Goal: Task Accomplishment & Management: Manage account settings

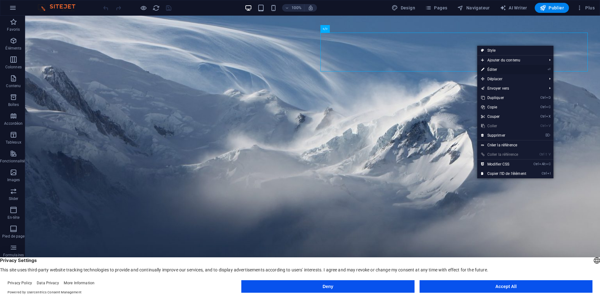
click at [509, 68] on link "⏎ Éditer" at bounding box center [503, 69] width 53 height 9
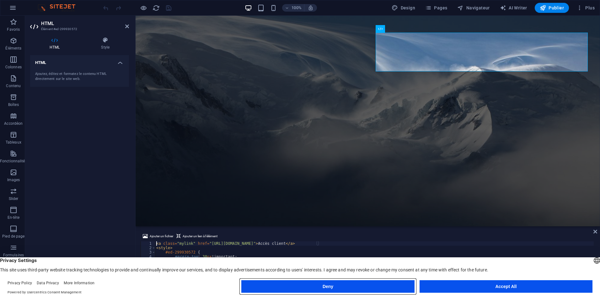
click at [399, 285] on button "Deny" at bounding box center [327, 286] width 173 height 13
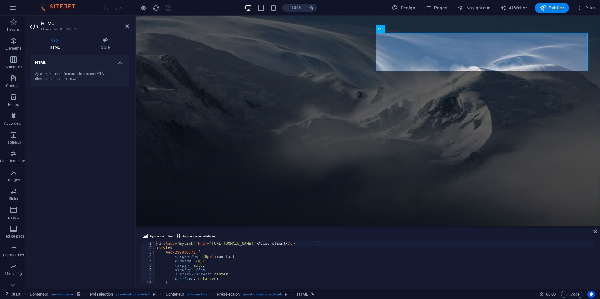
click at [237, 246] on div "< a class = "mylink" href = "https://client.emtek.ca/acces_client" > Accès clie…" at bounding box center [374, 266] width 438 height 51
click at [338, 245] on div "< a class = "mylink" href = "https://clients.emtek.ca/acces_client" > Accès cli…" at bounding box center [374, 266] width 438 height 51
type textarea "<a class="mylink" href="[URL][DOMAIN_NAME]">Accès client</a>"
click at [555, 9] on span "Publier" at bounding box center [551, 8] width 24 height 6
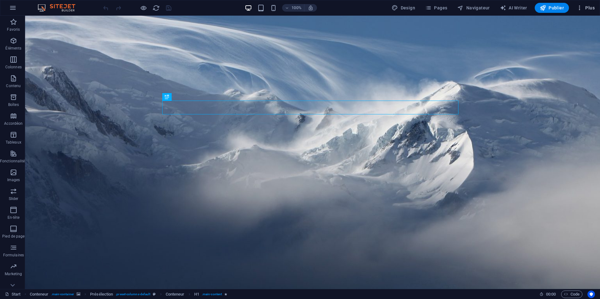
click at [579, 10] on icon "button" at bounding box center [579, 8] width 6 height 6
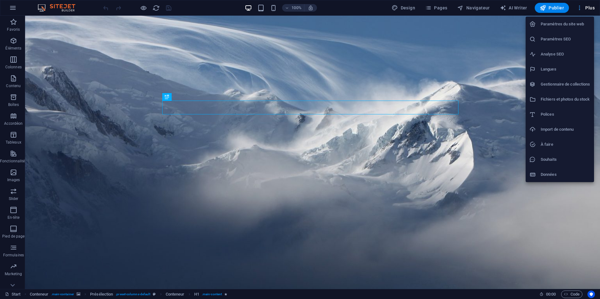
click at [579, 10] on div at bounding box center [300, 149] width 600 height 299
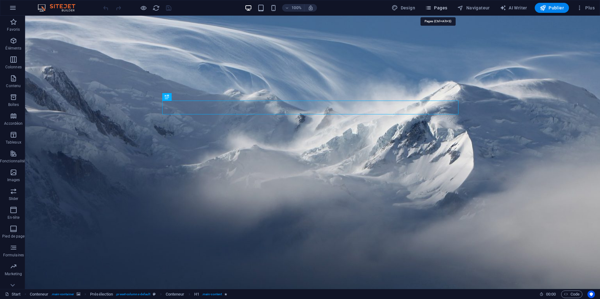
click at [430, 7] on icon "button" at bounding box center [428, 8] width 6 height 6
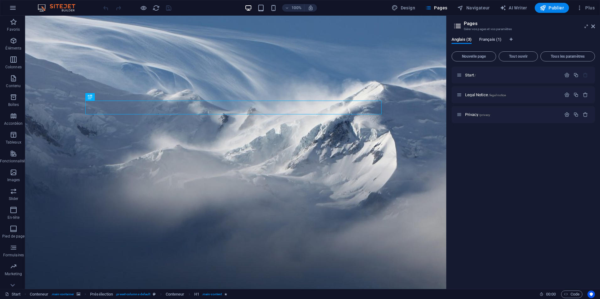
click at [484, 40] on span "Français (1)" at bounding box center [490, 40] width 22 height 9
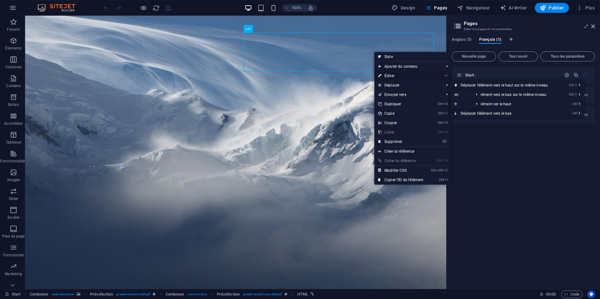
click at [394, 74] on link "⏎ Éditer" at bounding box center [400, 75] width 53 height 9
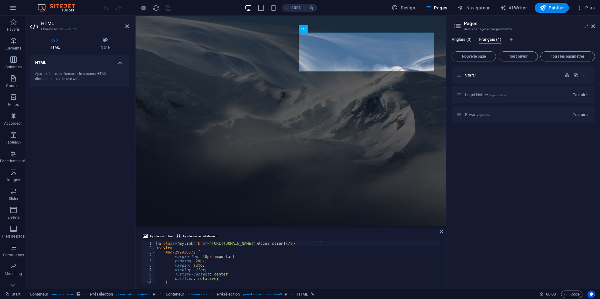
click at [463, 39] on span "Anglais (3)" at bounding box center [461, 40] width 20 height 9
click at [489, 40] on span "Français (1)" at bounding box center [490, 40] width 22 height 9
click at [471, 39] on span "Anglais (3)" at bounding box center [461, 40] width 20 height 9
click at [468, 75] on span "Start /" at bounding box center [470, 75] width 11 height 5
click at [483, 41] on span "Français (1)" at bounding box center [490, 40] width 22 height 9
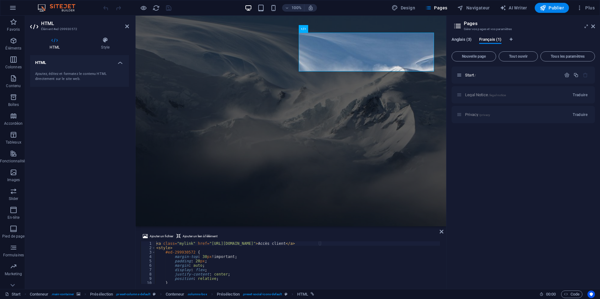
click at [459, 39] on span "Anglais (3)" at bounding box center [461, 40] width 20 height 9
click at [578, 8] on icon "button" at bounding box center [579, 8] width 6 height 6
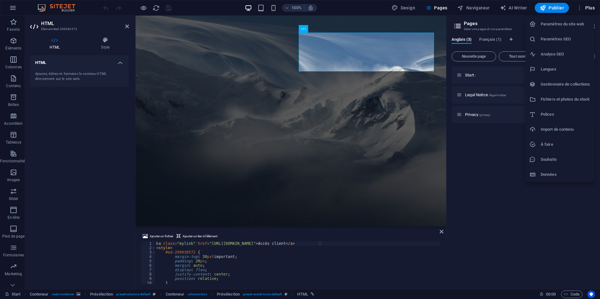
click at [577, 8] on div at bounding box center [300, 149] width 600 height 299
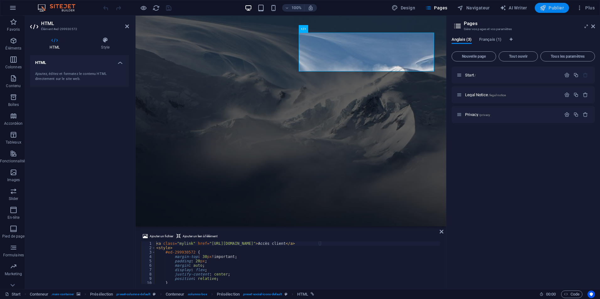
click at [549, 8] on span "Publier" at bounding box center [551, 8] width 24 height 6
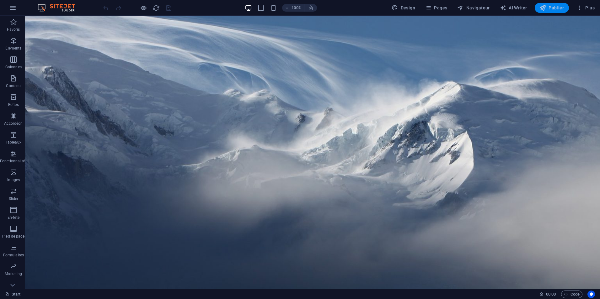
click at [552, 8] on span "Publier" at bounding box center [551, 8] width 24 height 6
click at [582, 10] on icon "button" at bounding box center [579, 8] width 6 height 6
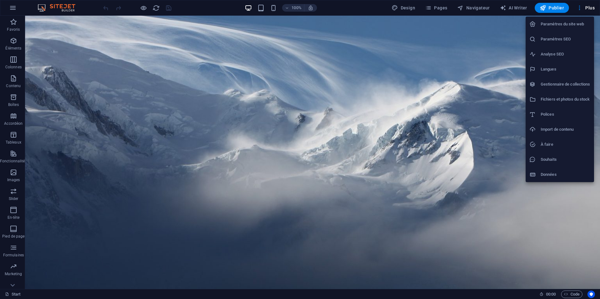
click at [545, 26] on h6 "Paramètres du site web" at bounding box center [565, 24] width 50 height 8
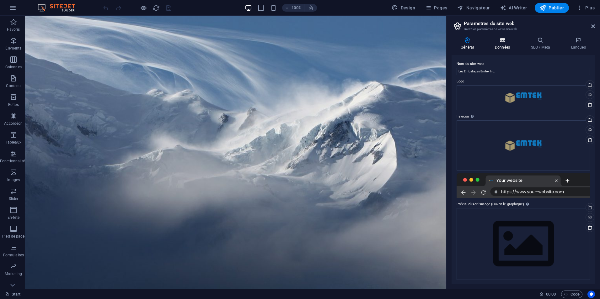
click at [502, 44] on h4 "Données" at bounding box center [503, 43] width 36 height 13
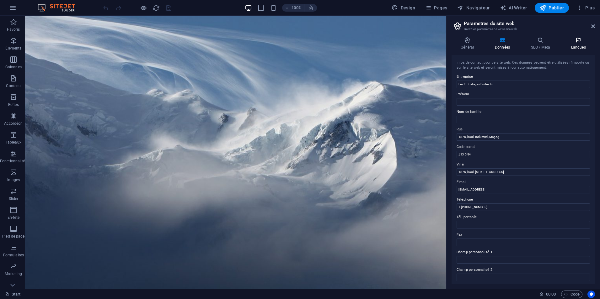
click at [571, 43] on icon at bounding box center [577, 40] width 33 height 6
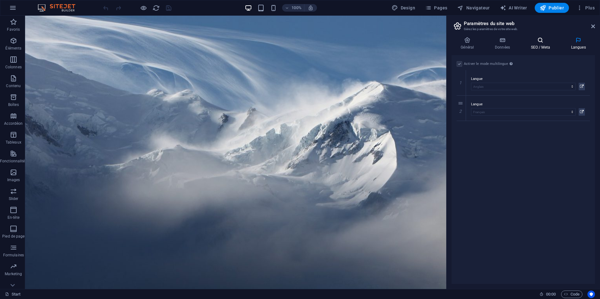
click at [541, 46] on h4 "SEO / Meta" at bounding box center [541, 43] width 40 height 13
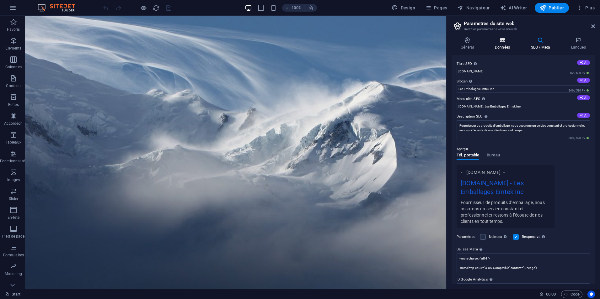
click at [506, 40] on icon at bounding box center [502, 40] width 34 height 6
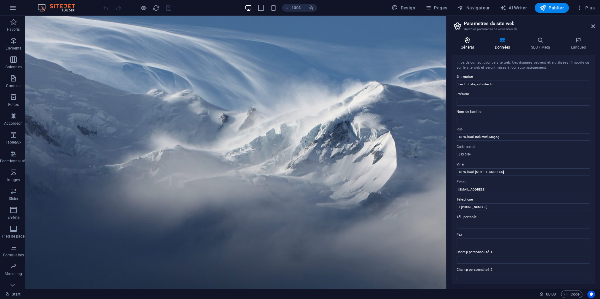
click at [474, 42] on icon at bounding box center [467, 40] width 32 height 6
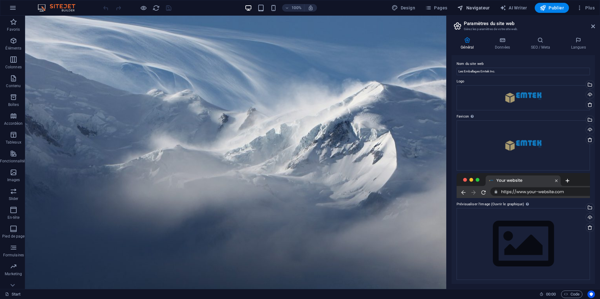
click at [463, 9] on icon "button" at bounding box center [460, 8] width 6 height 6
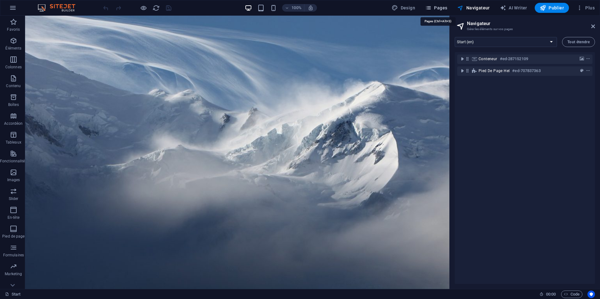
click at [445, 9] on span "Pages" at bounding box center [436, 8] width 22 height 6
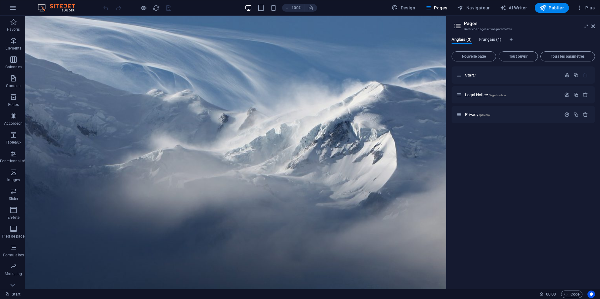
click at [488, 41] on span "Français (1)" at bounding box center [490, 40] width 22 height 9
click at [511, 40] on icon "Onglets langues" at bounding box center [510, 40] width 3 height 4
select select "7"
select select "50"
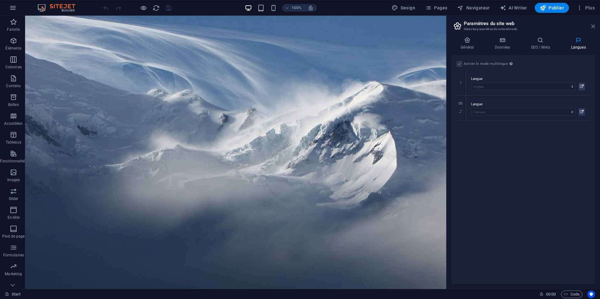
click at [593, 27] on icon at bounding box center [593, 26] width 4 height 5
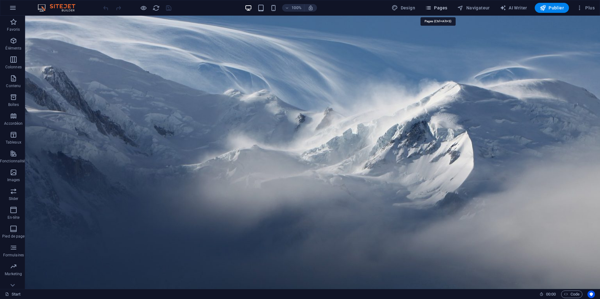
click at [436, 6] on span "Pages" at bounding box center [436, 8] width 22 height 6
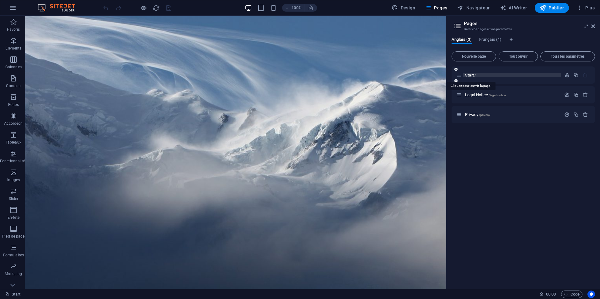
click at [465, 76] on span "Start /" at bounding box center [470, 75] width 11 height 5
click at [518, 75] on p "Start /" at bounding box center [512, 75] width 94 height 4
click at [501, 95] on span "/legal-notice" at bounding box center [497, 94] width 18 height 3
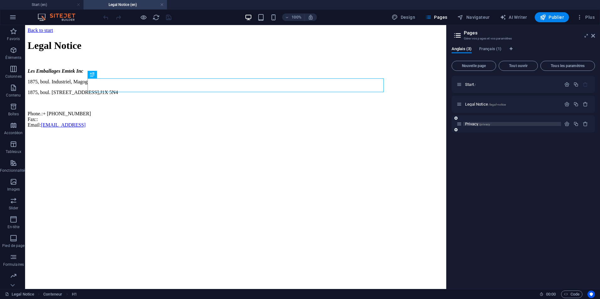
click at [495, 125] on p "Privacy /privacy" at bounding box center [512, 124] width 94 height 4
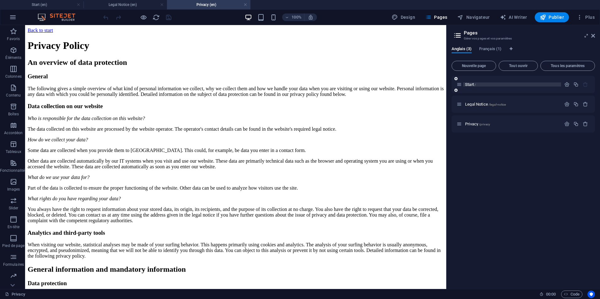
click at [489, 84] on p "Start /" at bounding box center [512, 84] width 94 height 4
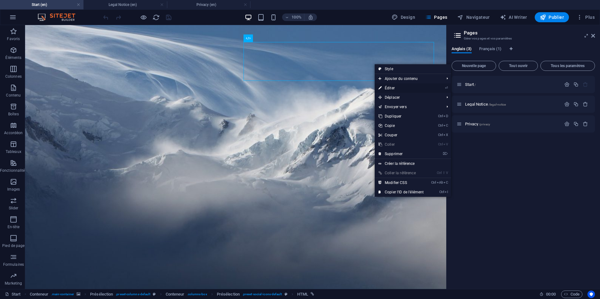
click at [392, 89] on link "⏎ Éditer" at bounding box center [400, 87] width 53 height 9
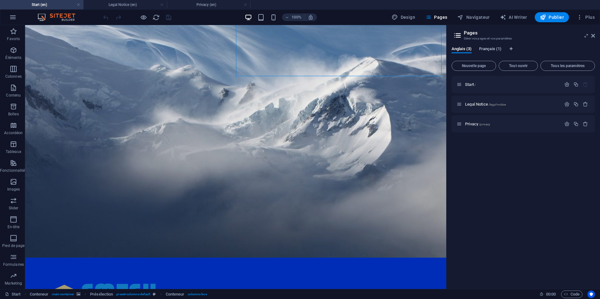
click at [491, 49] on span "Français (1)" at bounding box center [490, 49] width 22 height 9
click at [467, 84] on span "Start /" at bounding box center [470, 84] width 11 height 5
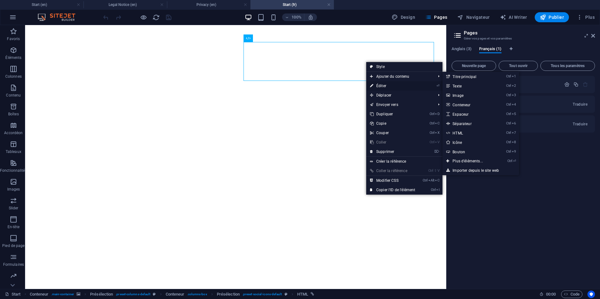
drag, startPoint x: 243, startPoint y: 59, endPoint x: 378, endPoint y: 85, distance: 137.3
click at [378, 85] on link "⏎ Éditer" at bounding box center [392, 85] width 53 height 9
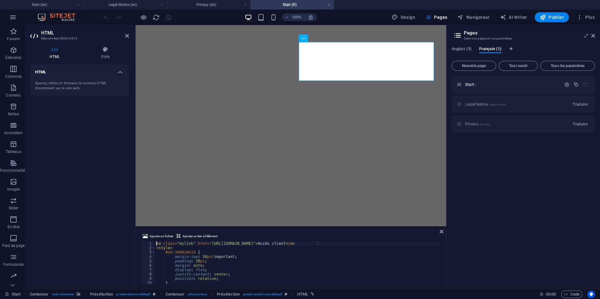
click at [236, 245] on div "< a class = "mylink" href = "[URL][DOMAIN_NAME]" > Accès client </ a > < style …" at bounding box center [297, 266] width 285 height 51
type textarea "<a class="mylink" href="[URL][DOMAIN_NAME]">Accès client</a>"
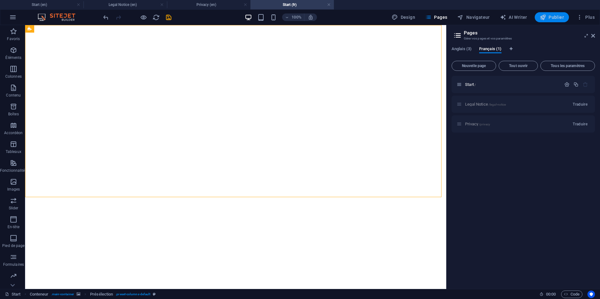
click at [543, 21] on button "Publier" at bounding box center [551, 17] width 34 height 10
